Goal: Connect with others: Connect with others

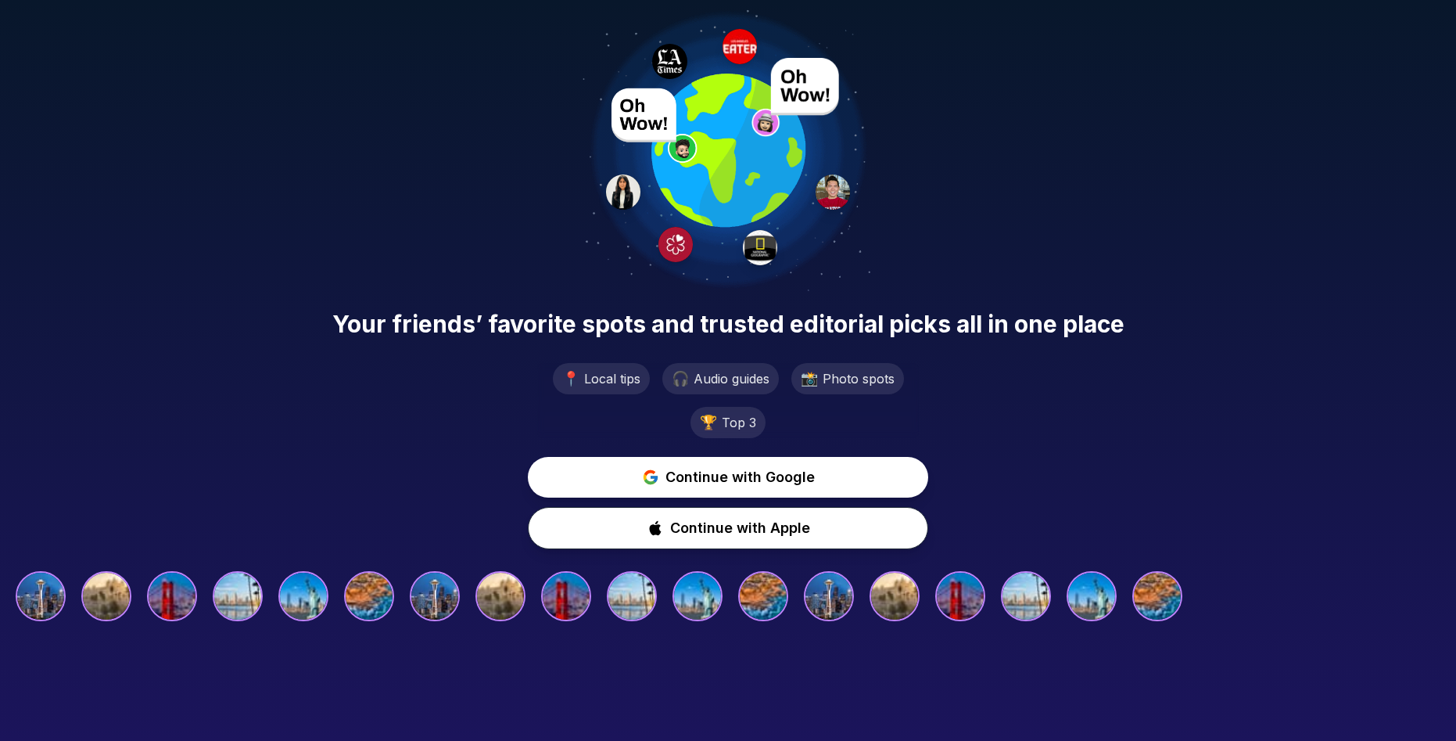
click at [1032, 172] on div "Your friends’ favorite spots and trusted editorial picks all in one place 📍 Loc…" at bounding box center [728, 315] width 1456 height 630
click at [732, 479] on span "Continue with Google" at bounding box center [740, 477] width 154 height 23
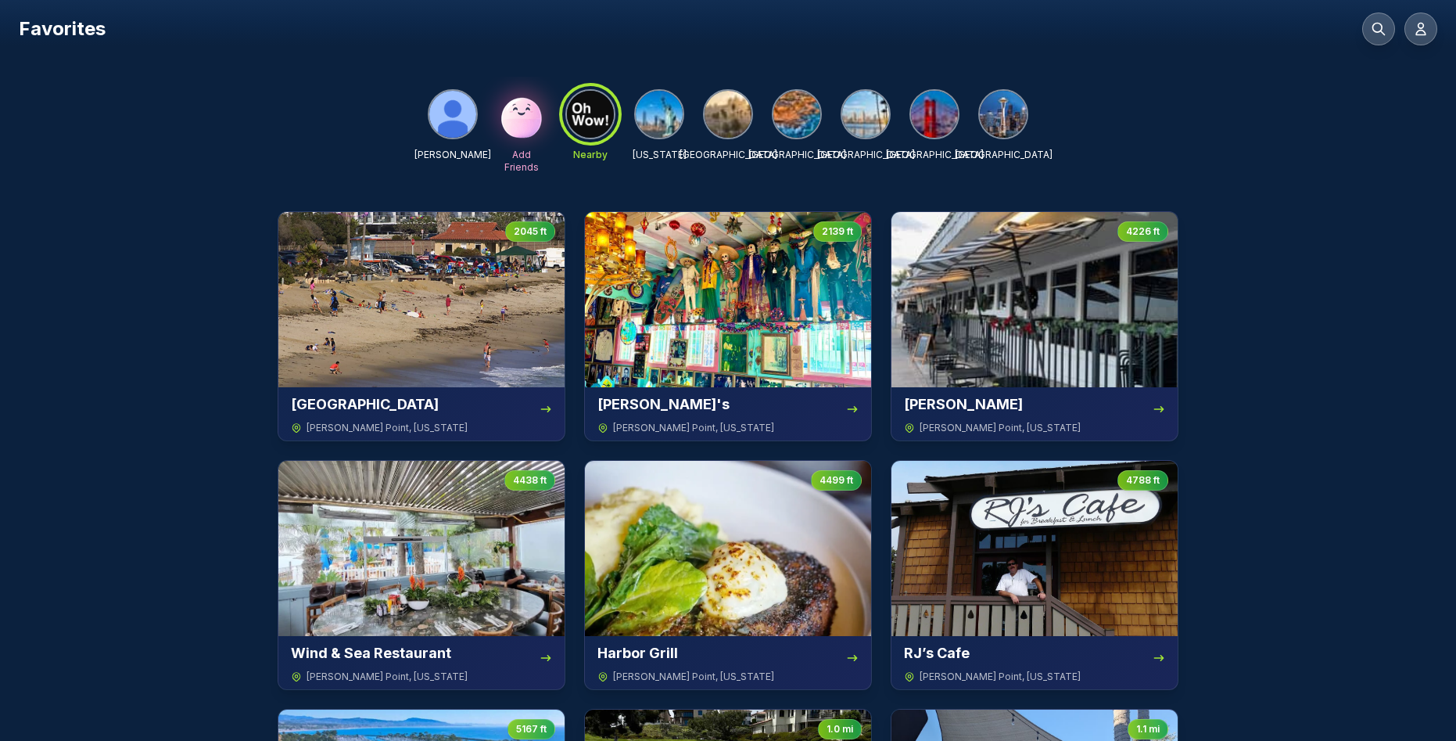
click at [867, 124] on img at bounding box center [865, 114] width 47 height 47
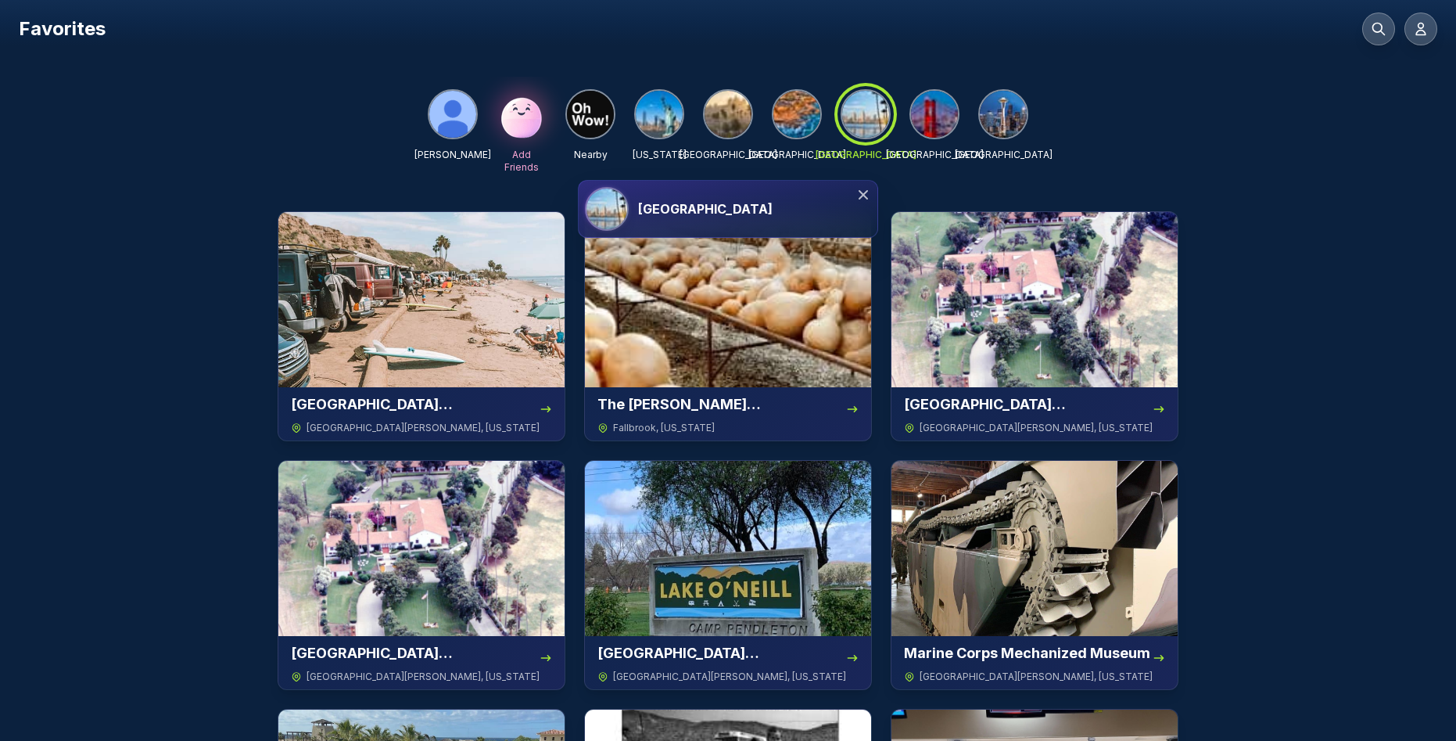
click at [730, 214] on div "[GEOGRAPHIC_DATA]" at bounding box center [754, 208] width 233 height 19
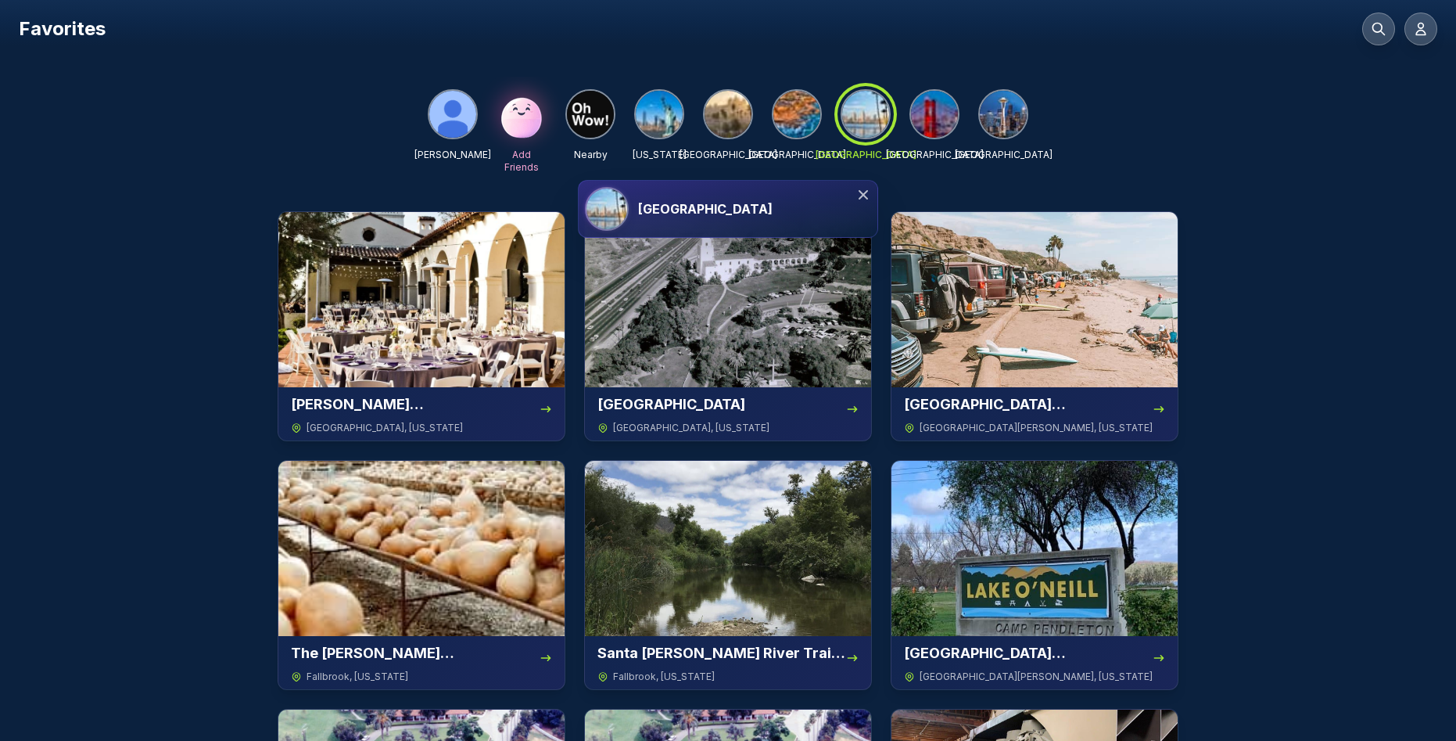
click at [729, 109] on img at bounding box center [728, 114] width 47 height 47
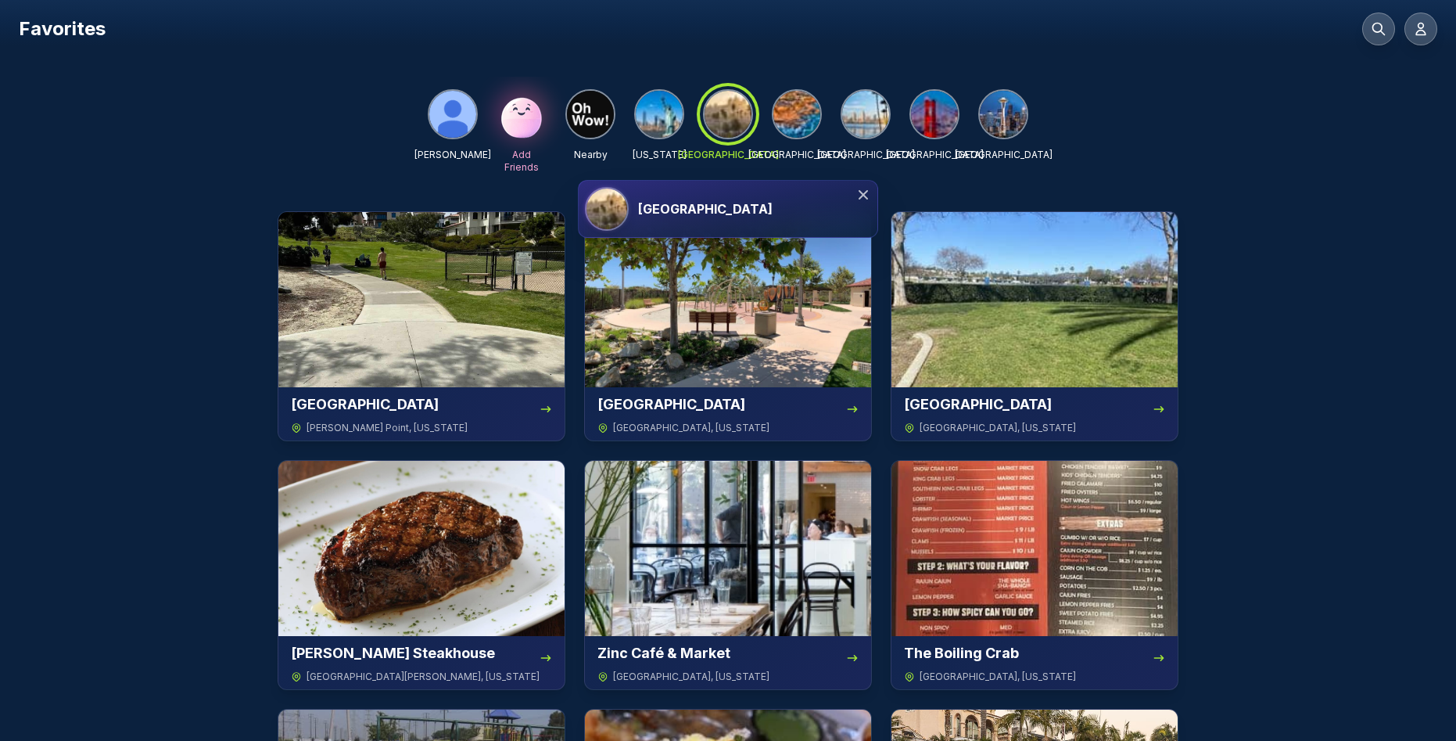
click at [715, 199] on div "[GEOGRAPHIC_DATA]" at bounding box center [754, 208] width 233 height 19
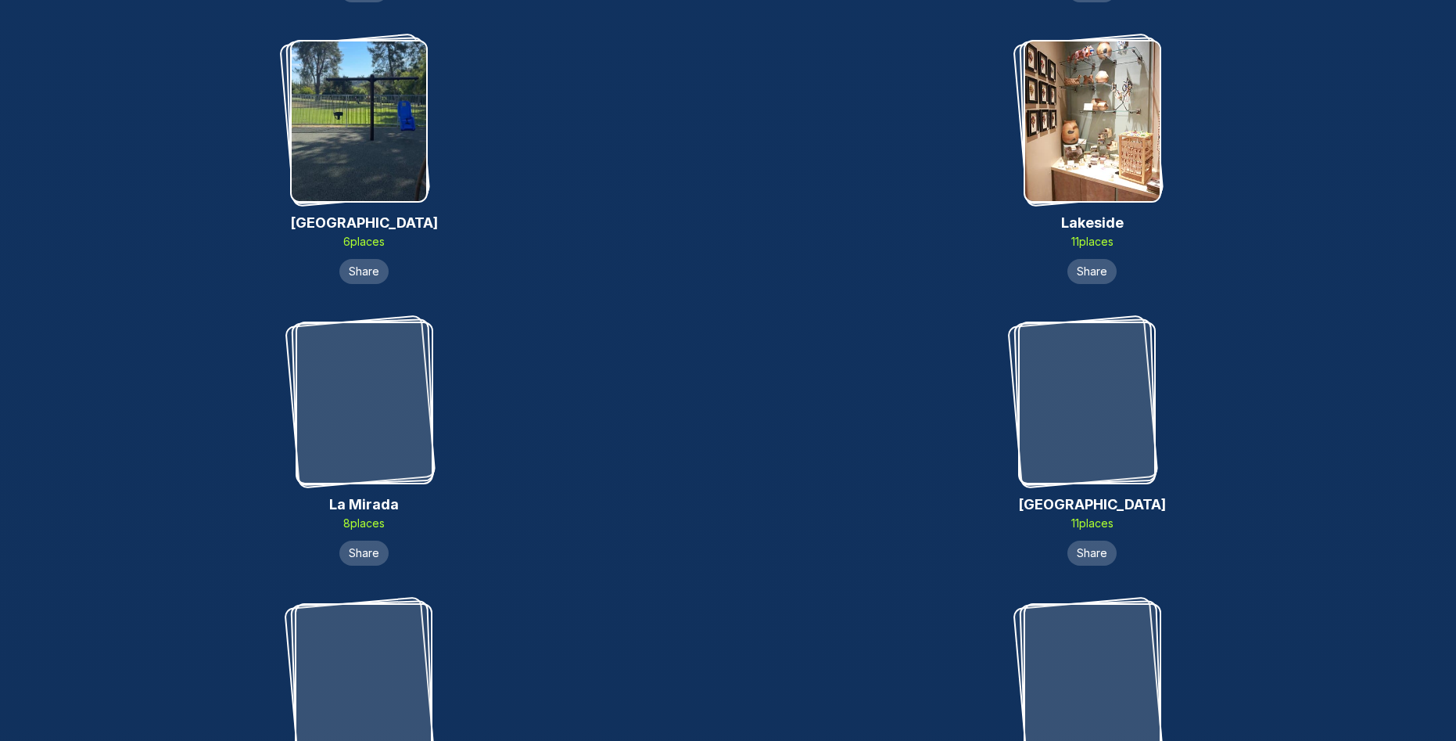
scroll to position [8418, 0]
